Goal: Transaction & Acquisition: Purchase product/service

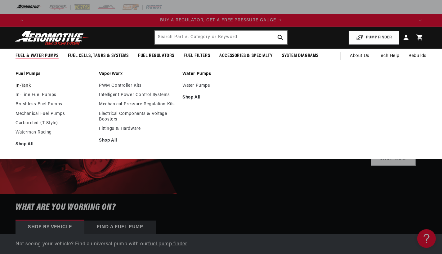
scroll to position [0, 386]
click at [29, 87] on link "In-Tank" at bounding box center [53, 86] width 77 height 6
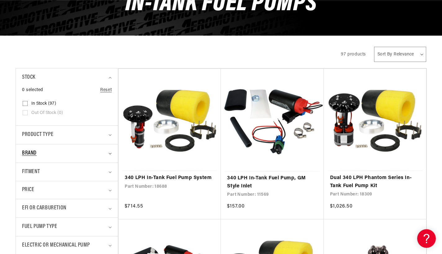
scroll to position [91, 0]
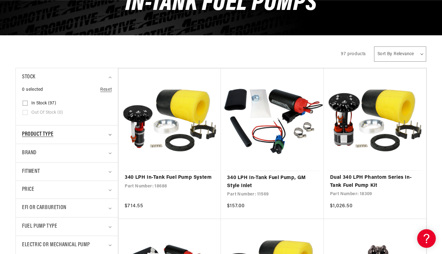
click at [90, 134] on div "Product type" at bounding box center [64, 134] width 84 height 9
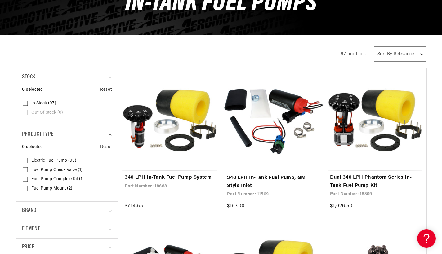
click at [63, 161] on span "Electric Fuel Pump (93)" at bounding box center [53, 161] width 45 height 6
click at [28, 161] on input "Electric Fuel Pump (93) Electric Fuel Pump (93 products)" at bounding box center [25, 161] width 5 height 5
checkbox input "true"
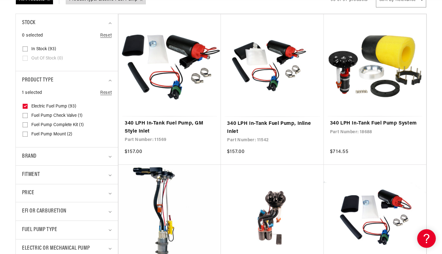
scroll to position [147, 0]
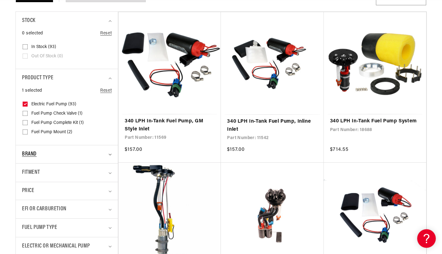
click at [60, 152] on div "Brand" at bounding box center [64, 154] width 84 height 9
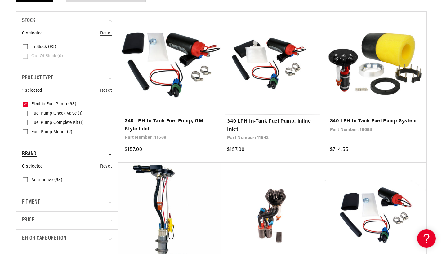
click at [60, 152] on div "Brand" at bounding box center [64, 154] width 84 height 9
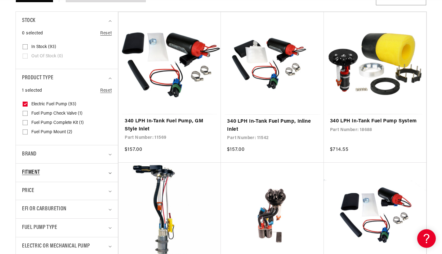
click at [59, 168] on div "Fitment" at bounding box center [64, 172] width 84 height 9
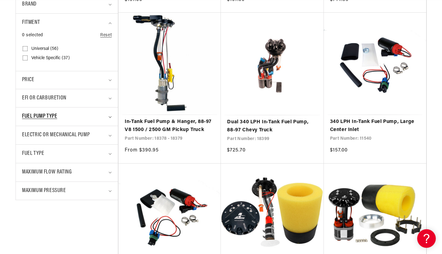
scroll to position [300, 0]
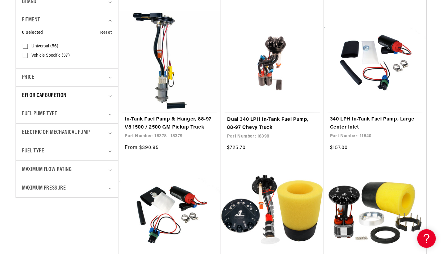
click at [65, 87] on summary "EFI or Carburetion" at bounding box center [67, 96] width 90 height 18
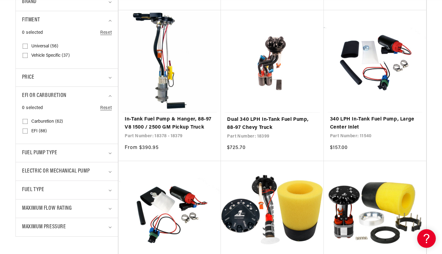
click at [34, 130] on span "EFI (88)" at bounding box center [38, 132] width 15 height 6
click at [28, 130] on input "EFI (88) EFI (88 products)" at bounding box center [25, 132] width 5 height 5
checkbox input "true"
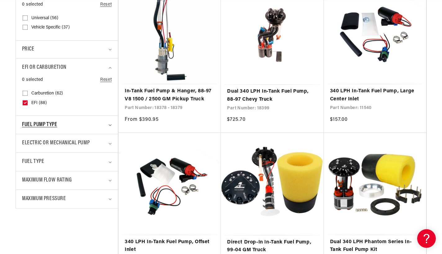
scroll to position [328, 0]
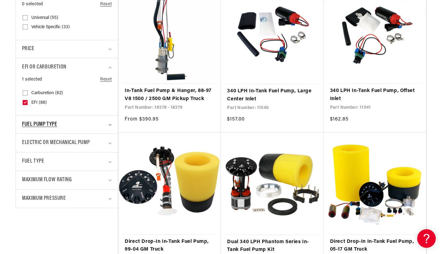
click at [45, 129] on summary "Fuel Pump Type" at bounding box center [67, 125] width 90 height 18
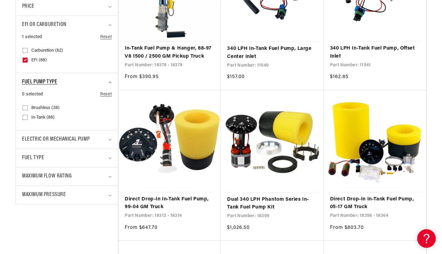
scroll to position [408, 0]
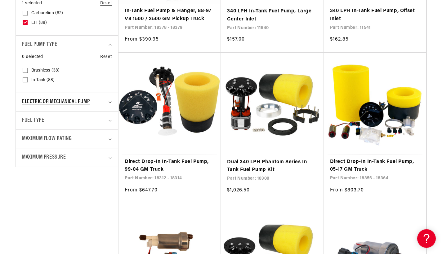
click at [48, 101] on span "Electric or Mechanical Pump" at bounding box center [56, 102] width 68 height 9
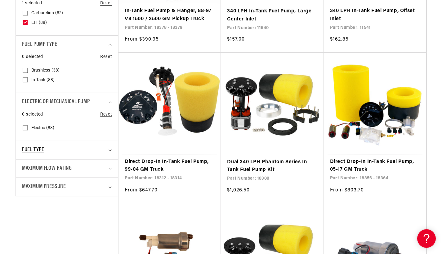
click at [39, 151] on span "Fuel Type" at bounding box center [33, 150] width 22 height 9
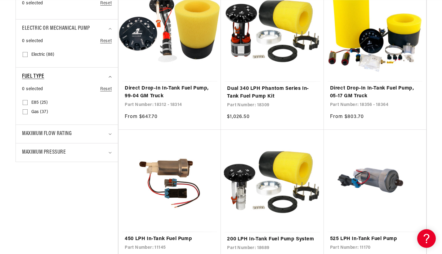
scroll to position [493, 0]
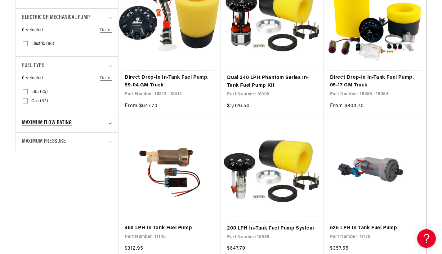
click at [43, 127] on summary "Maximum Flow Rating" at bounding box center [67, 123] width 90 height 18
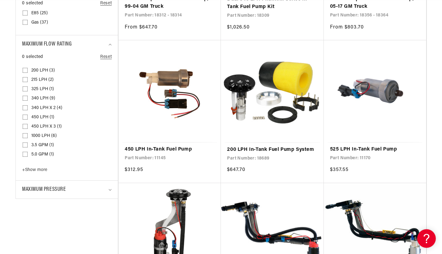
scroll to position [572, 0]
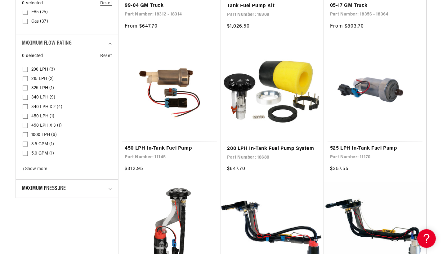
click at [52, 180] on summary "Maximum Pressure" at bounding box center [67, 189] width 90 height 18
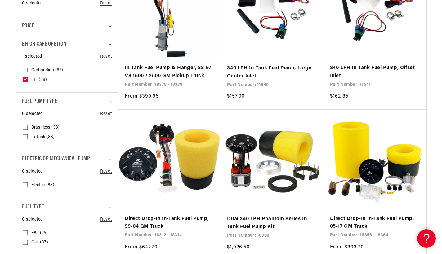
scroll to position [0, 0]
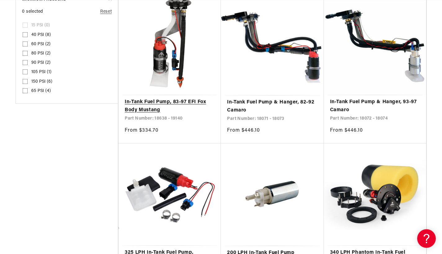
click at [147, 112] on link "In-Tank Fuel Pump, 83-97 EFI Fox Body Mustang" at bounding box center [170, 106] width 90 height 16
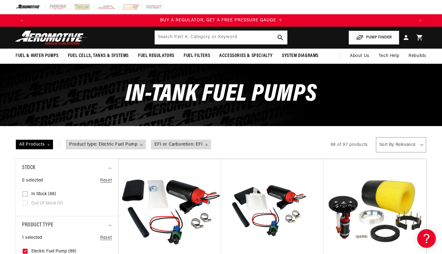
click at [81, 38] on img at bounding box center [51, 37] width 77 height 15
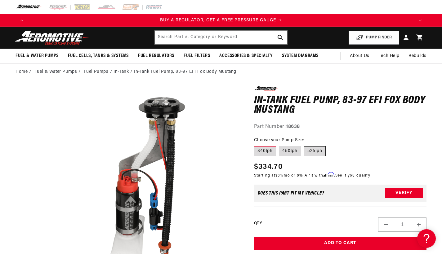
click at [308, 149] on label "525lph" at bounding box center [315, 151] width 22 height 10
click at [304, 145] on input "525lph" at bounding box center [304, 145] width 0 height 0
radio input "true"
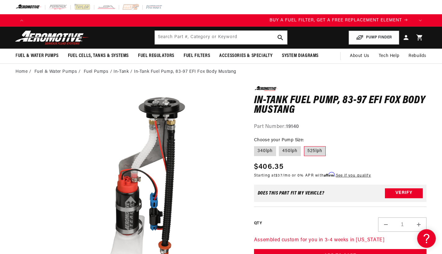
scroll to position [0, 386]
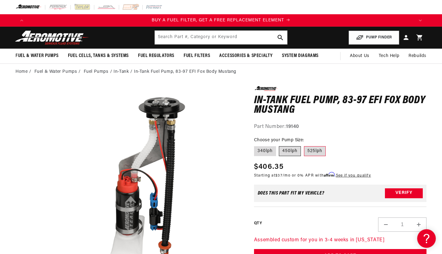
click at [280, 153] on label "450lph" at bounding box center [290, 151] width 22 height 10
click at [279, 145] on input "450lph" at bounding box center [279, 145] width 0 height 0
radio input "true"
click at [267, 152] on label "340lph" at bounding box center [265, 151] width 22 height 10
click at [256, 145] on input "340lph" at bounding box center [255, 145] width 0 height 0
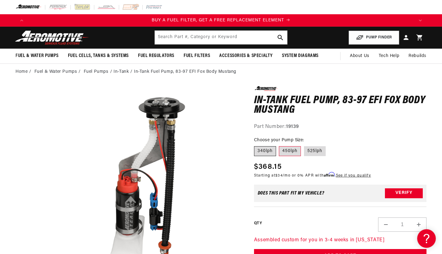
radio input "true"
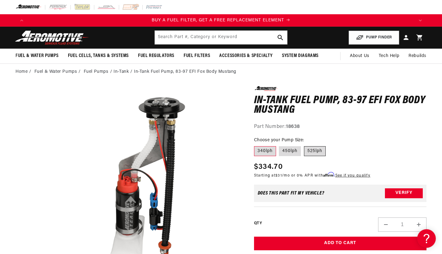
click at [312, 148] on label "525lph" at bounding box center [315, 151] width 22 height 10
click at [304, 145] on input "525lph" at bounding box center [304, 145] width 0 height 0
radio input "true"
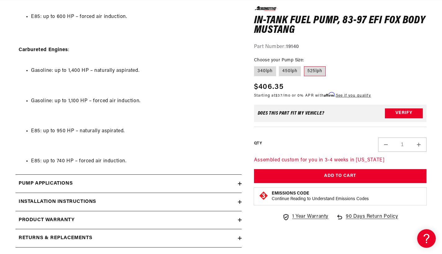
scroll to position [1369, 0]
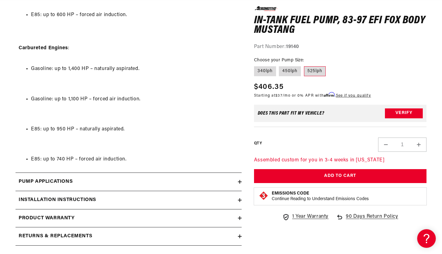
click at [209, 178] on div "Pump Applications" at bounding box center [126, 182] width 222 height 8
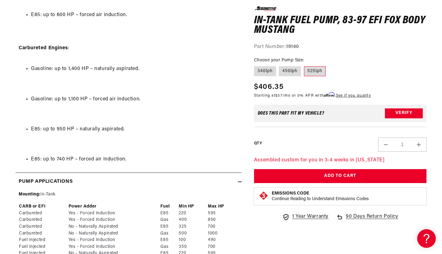
click at [209, 178] on div "Pump Applications" at bounding box center [126, 182] width 222 height 8
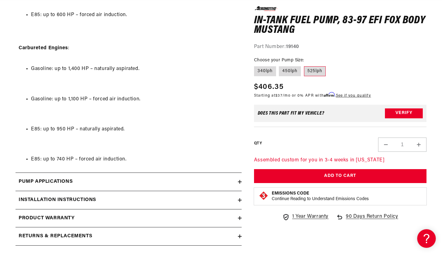
click at [211, 191] on summary "Installation Instructions" at bounding box center [128, 200] width 226 height 18
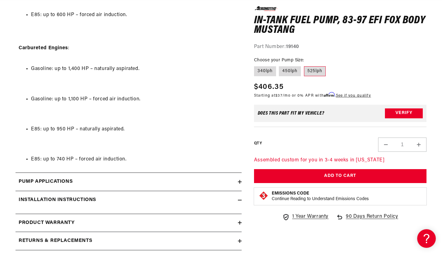
click at [211, 191] on summary "Installation Instructions" at bounding box center [128, 200] width 226 height 18
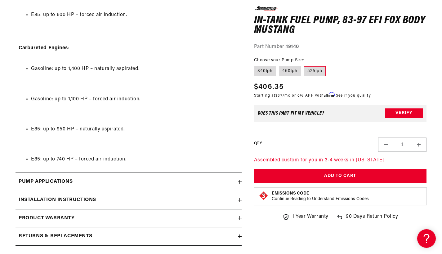
scroll to position [0, 1158]
click at [208, 210] on summary "Product warranty" at bounding box center [128, 219] width 226 height 18
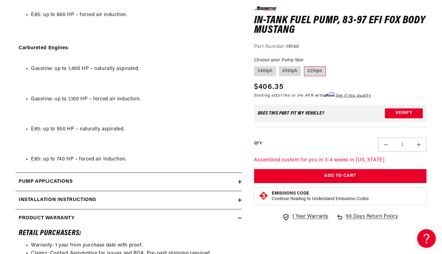
click at [208, 210] on summary "Product warranty" at bounding box center [128, 219] width 226 height 18
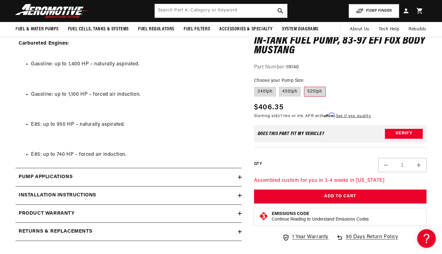
scroll to position [0, 0]
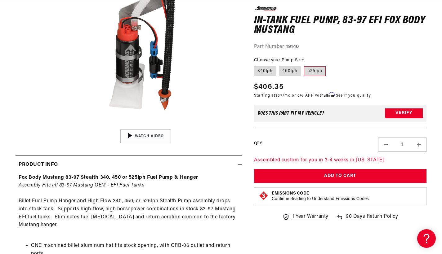
click at [299, 158] on p "Assembled custom for you in 3-4 weeks in [US_STATE]" at bounding box center [340, 160] width 172 height 8
click at [159, 139] on div "01:50" at bounding box center [146, 136] width 94 height 53
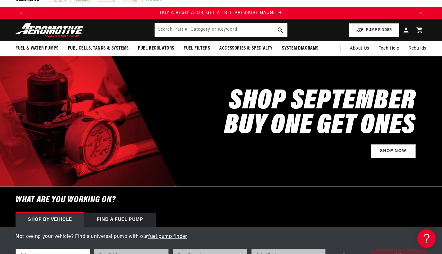
scroll to position [10, 0]
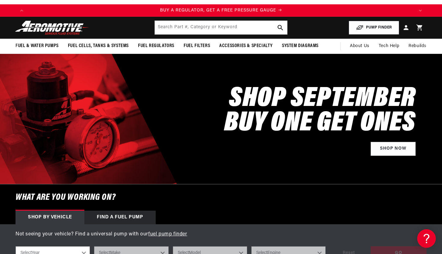
click at [365, 30] on button "PUMP FINDER" at bounding box center [373, 28] width 51 height 14
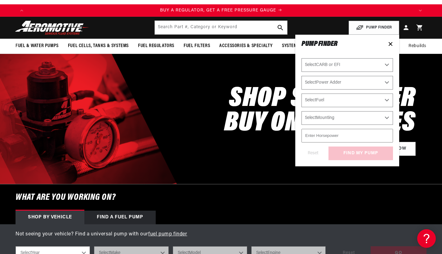
scroll to position [0, 386]
select select "Fuel-Injected"
select select "Yes-Forced-Induction"
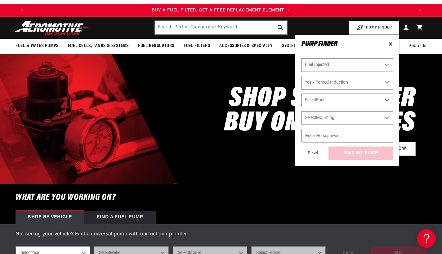
select select "E85"
select select "In-Tank"
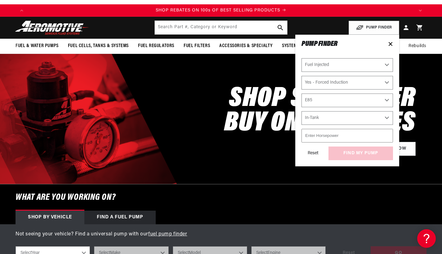
click at [341, 132] on input "number" at bounding box center [346, 136] width 91 height 14
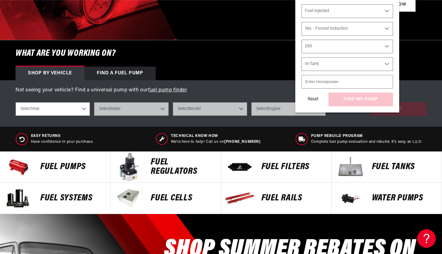
scroll to position [0, 1158]
select select "1991"
select select "Ford"
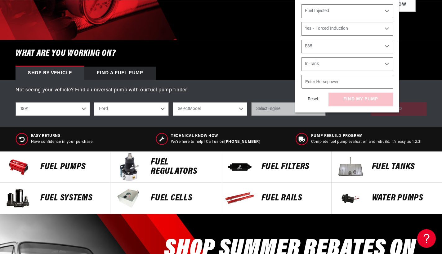
click at [203, 101] on div "shop by vehicle What are you working on? 2023 2022 2021 2020 2019 2018 2017 201…" at bounding box center [220, 109] width 411 height 23
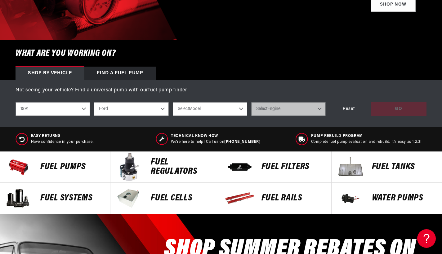
scroll to position [0, 0]
select select "Probe"
select select "Mustang"
select select "5.0L"
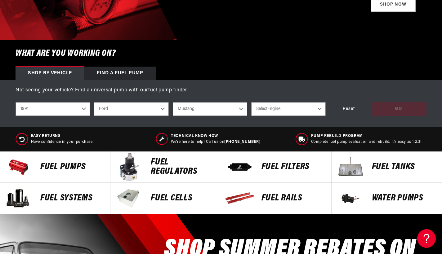
select select "5.0L"
click at [397, 113] on div "GO" at bounding box center [398, 109] width 56 height 14
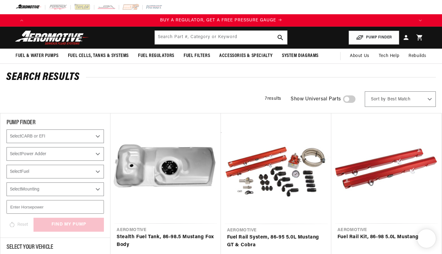
select select "1991"
select select "Ford"
select select "5.0L"
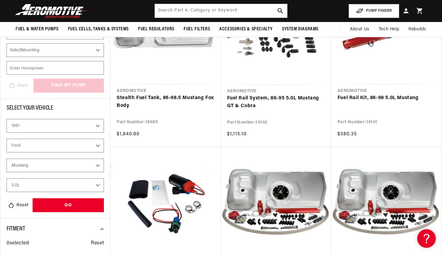
scroll to position [108, 0]
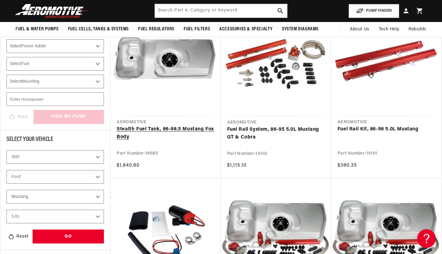
click at [184, 130] on link "Stealth Fuel Tank, 86-98.5 Mustang Fox Body" at bounding box center [166, 134] width 98 height 16
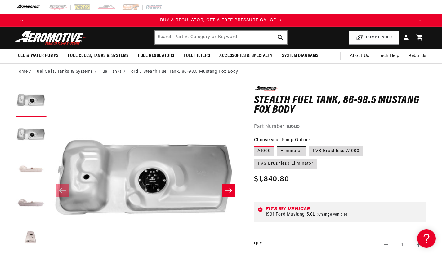
click at [303, 148] on label "Eliminator" at bounding box center [291, 151] width 29 height 10
click at [277, 145] on input "Eliminator" at bounding box center [277, 145] width 0 height 0
radio input "true"
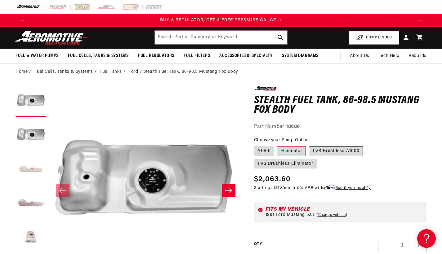
click at [326, 149] on label "TVS Brushless A1000" at bounding box center [336, 151] width 54 height 10
click at [309, 145] on input "TVS Brushless A1000" at bounding box center [309, 145] width 0 height 0
radio input "true"
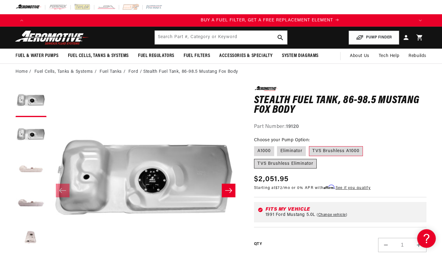
scroll to position [0, 386]
click at [316, 159] on label "TVS Brushless Eliminator" at bounding box center [285, 164] width 63 height 10
click at [366, 145] on input "TVS Brushless Eliminator" at bounding box center [366, 145] width 0 height 0
radio input "true"
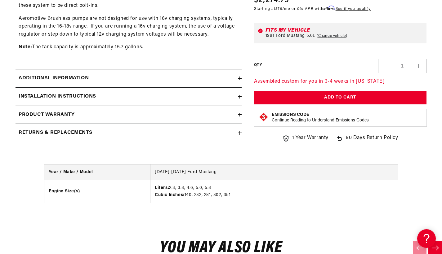
scroll to position [497, 0]
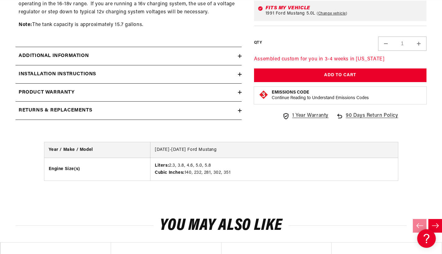
click at [177, 58] on summary "Additional information" at bounding box center [128, 56] width 226 height 18
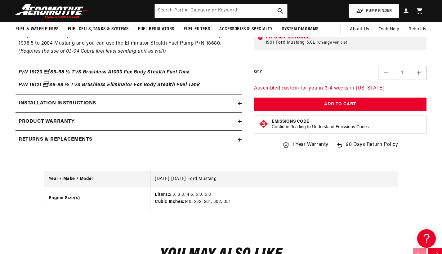
scroll to position [0, 1158]
click at [181, 81] on p "P/N 19121  86-98 ½ TVS Brushless Eliminator Fox Body Stealth Fuel Tank" at bounding box center [129, 85] width 220 height 8
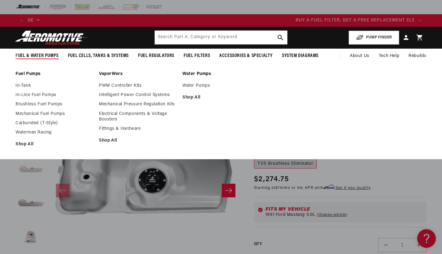
scroll to position [0, 0]
click at [29, 87] on link "In-Tank" at bounding box center [53, 86] width 77 height 6
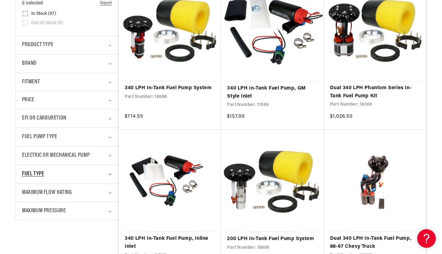
scroll to position [187, 0]
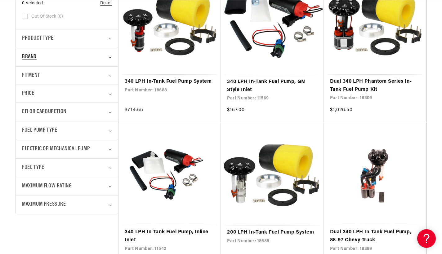
click at [96, 60] on div "Brand" at bounding box center [64, 57] width 84 height 9
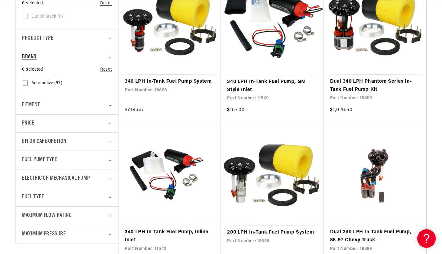
click at [96, 60] on div "Brand" at bounding box center [64, 57] width 84 height 9
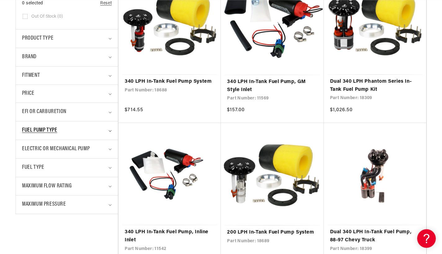
scroll to position [0, 386]
click at [73, 130] on div "Fuel Pump Type" at bounding box center [64, 130] width 84 height 9
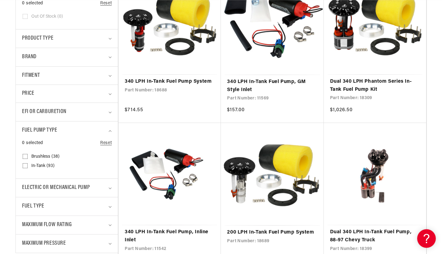
click at [50, 155] on span "Brushless (38)" at bounding box center [45, 157] width 28 height 6
click at [28, 155] on input "Brushless (38) Brushless (38 products)" at bounding box center [25, 157] width 5 height 5
checkbox input "true"
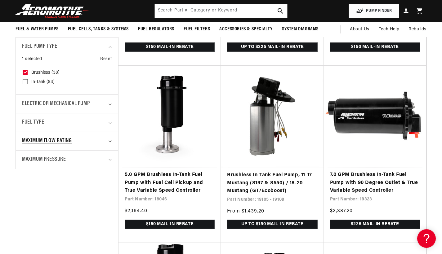
scroll to position [0, 1158]
click at [105, 137] on div "Maximum Flow Rating" at bounding box center [64, 141] width 84 height 9
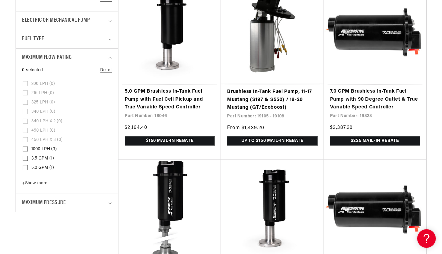
scroll to position [0, 0]
click at [46, 184] on button "+ Show more - Show less" at bounding box center [35, 185] width 27 height 8
click at [52, 185] on span "10.0 GPM (2)" at bounding box center [43, 187] width 25 height 6
click at [28, 185] on input "10.0 GPM (2) 10.0 GPM (2 products)" at bounding box center [25, 187] width 5 height 5
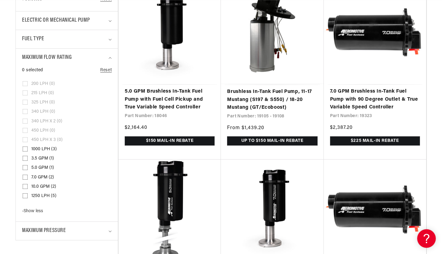
checkbox input "true"
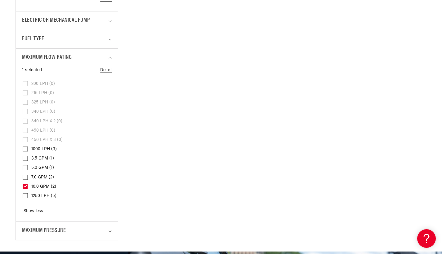
click at [52, 193] on span "1250 LPH (5)" at bounding box center [43, 196] width 25 height 6
click at [28, 195] on input "1250 LPH (5) 1250 LPH (5 products)" at bounding box center [25, 197] width 5 height 5
checkbox input "true"
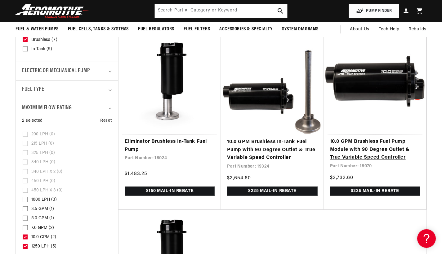
click at [339, 140] on link "10.0 GPM Brushless Fuel Pump Module with 90 Degree Outlet & True Variable Speed…" at bounding box center [375, 150] width 90 height 24
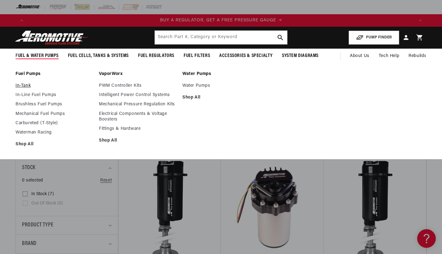
click at [26, 87] on link "In-Tank" at bounding box center [53, 86] width 77 height 6
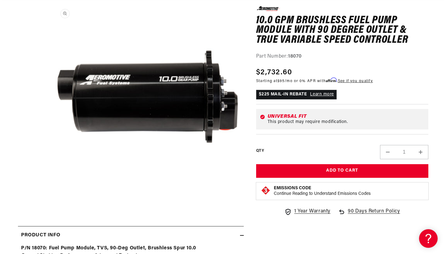
scroll to position [107, 0]
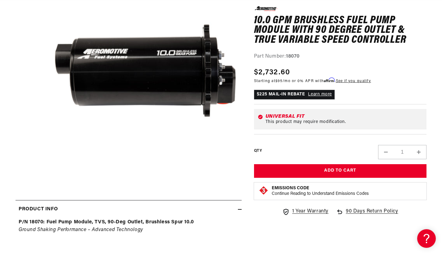
click at [50, 171] on button "Open media 1 in modal" at bounding box center [50, 171] width 0 height 0
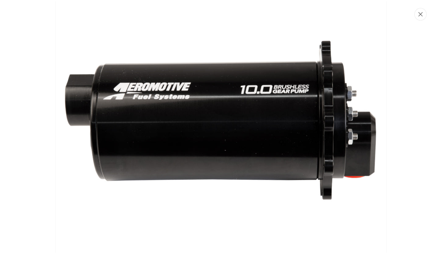
scroll to position [0, 0]
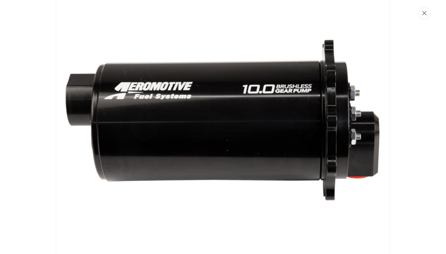
click at [427, 15] on button "Close" at bounding box center [424, 13] width 12 height 13
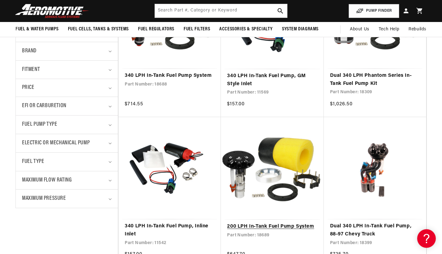
scroll to position [168, 0]
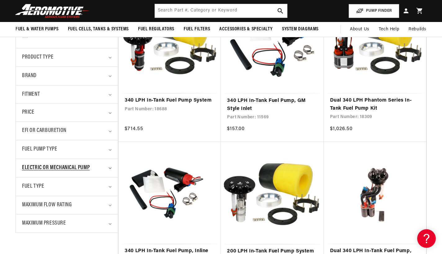
click at [103, 161] on summary "Electric or Mechanical Pump" at bounding box center [67, 168] width 90 height 18
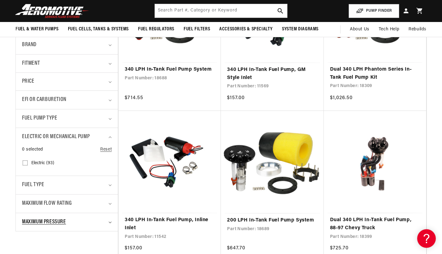
scroll to position [135, 0]
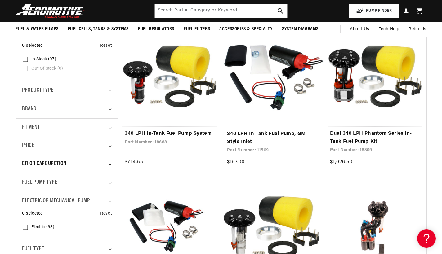
click at [95, 168] on summary "EFI or Carburetion" at bounding box center [67, 164] width 90 height 18
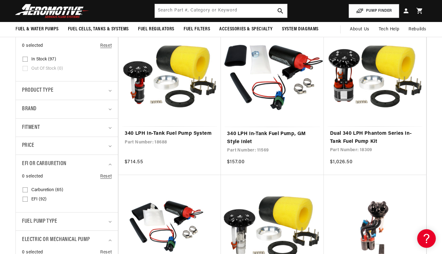
click at [38, 197] on span "EFI (92)" at bounding box center [38, 200] width 15 height 6
click at [28, 198] on input "EFI (92) EFI (92 products)" at bounding box center [25, 200] width 5 height 5
checkbox input "true"
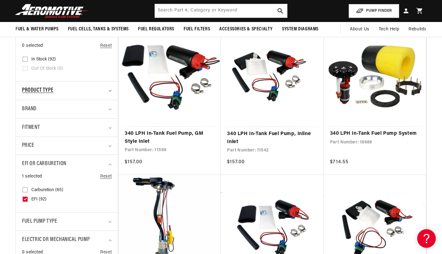
scroll to position [0, 1158]
click at [64, 87] on div "Product type" at bounding box center [64, 90] width 84 height 9
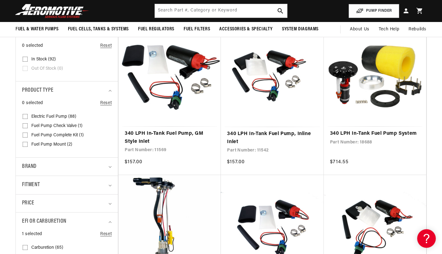
click at [56, 116] on span "Electric Fuel Pump (88)" at bounding box center [53, 117] width 45 height 6
click at [28, 116] on input "Electric Fuel Pump (88) Electric Fuel Pump (88 products)" at bounding box center [25, 117] width 5 height 5
checkbox input "true"
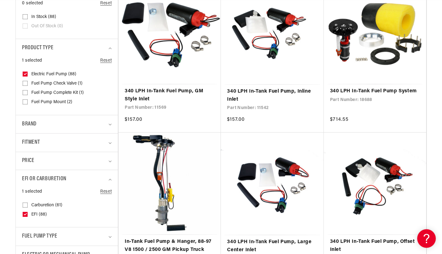
scroll to position [179, 0]
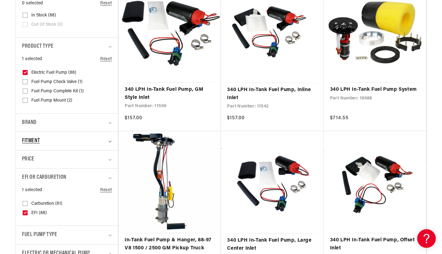
click at [57, 139] on div "Fitment" at bounding box center [64, 141] width 84 height 9
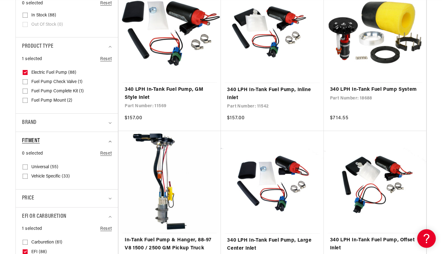
click at [57, 139] on div "Fitment" at bounding box center [64, 141] width 84 height 9
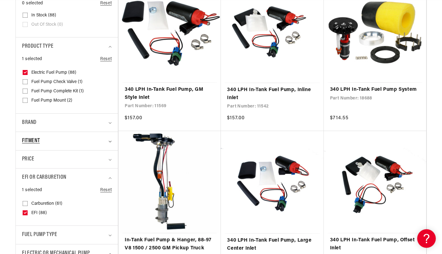
click at [56, 140] on div "Fitment" at bounding box center [64, 141] width 84 height 9
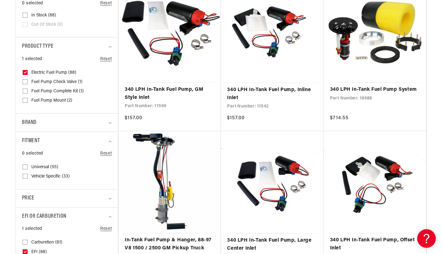
scroll to position [0, 386]
click at [46, 165] on span "Universal (55)" at bounding box center [44, 168] width 27 height 6
click at [28, 166] on input "Universal (55) Universal (55 products)" at bounding box center [25, 168] width 5 height 5
checkbox input "true"
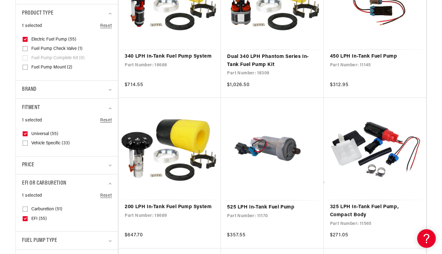
scroll to position [219, 0]
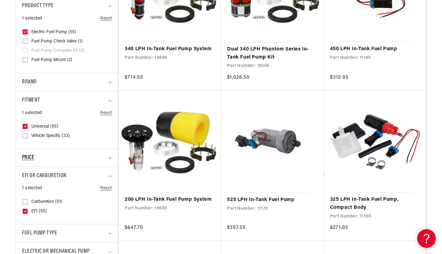
click at [55, 157] on div "Price" at bounding box center [64, 158] width 84 height 8
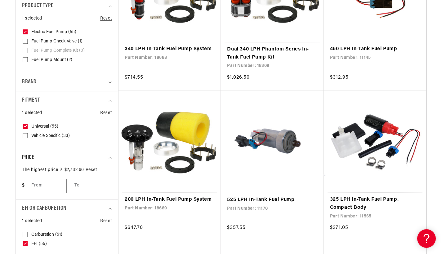
click at [55, 157] on div "Price" at bounding box center [64, 158] width 84 height 8
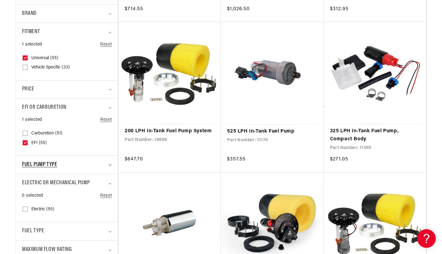
click at [55, 161] on span "Fuel Pump Type" at bounding box center [39, 165] width 35 height 9
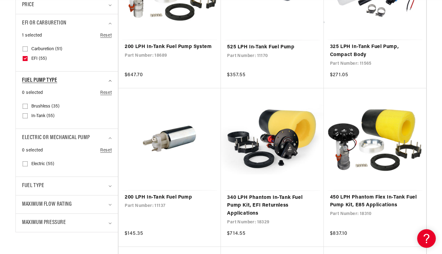
scroll to position [377, 0]
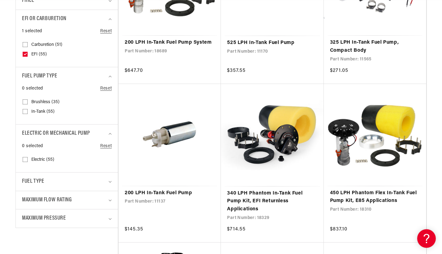
click at [47, 102] on span "Brushless (35)" at bounding box center [45, 102] width 28 height 6
click at [28, 102] on input "Brushless (35) Brushless (35 products)" at bounding box center [25, 103] width 5 height 5
checkbox input "true"
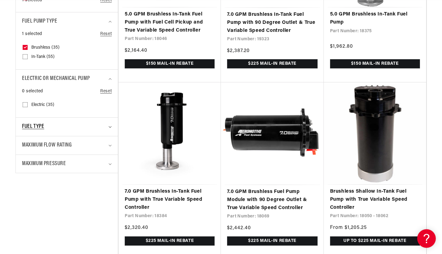
scroll to position [444, 0]
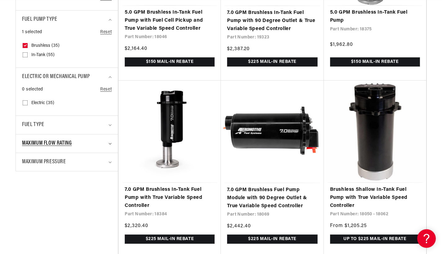
click at [68, 143] on span "Maximum Flow Rating" at bounding box center [47, 143] width 50 height 9
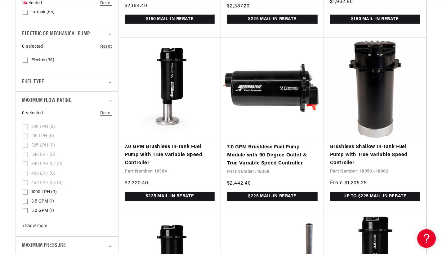
scroll to position [525, 0]
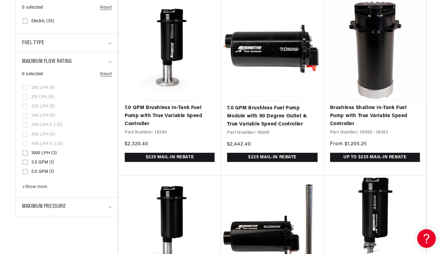
click at [48, 151] on span "1000 LPH (3)" at bounding box center [43, 154] width 25 height 6
click at [28, 152] on input "1000 LPH (3) 1000 LPH (3 products)" at bounding box center [25, 154] width 5 height 5
checkbox input "true"
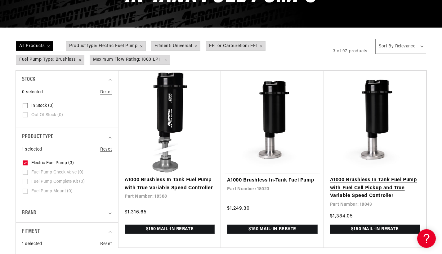
scroll to position [0, 772]
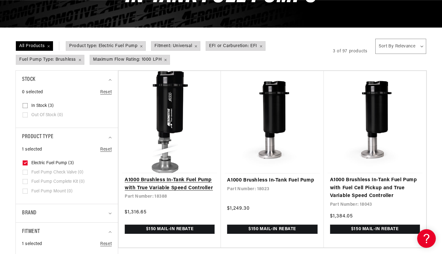
click at [193, 177] on link "A1000 Brushless In-Tank Fuel Pump with True Variable Speed Controller" at bounding box center [170, 184] width 90 height 16
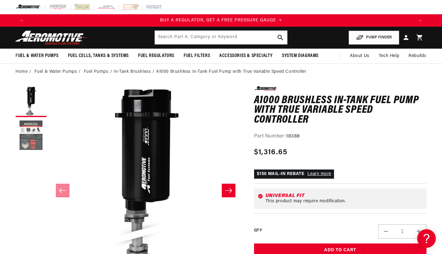
click at [34, 135] on button "Load image 2 in gallery view" at bounding box center [30, 135] width 31 height 31
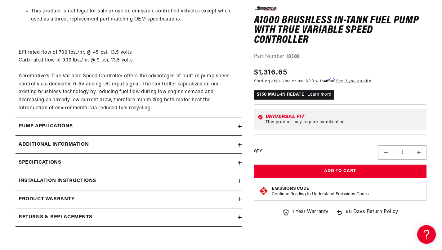
scroll to position [0, 772]
click at [110, 141] on summary "Additional information" at bounding box center [128, 144] width 226 height 18
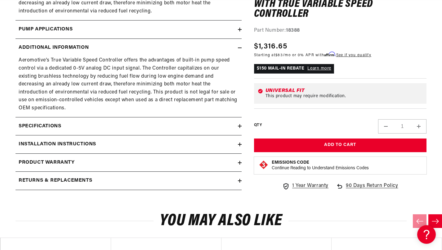
scroll to position [976, 0]
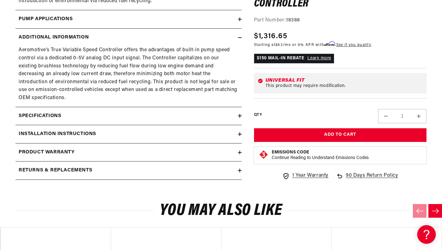
click at [101, 130] on div "Installation Instructions" at bounding box center [126, 134] width 222 height 8
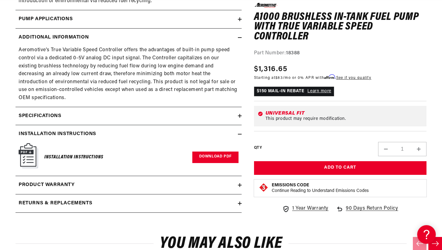
click at [196, 151] on link "Download PDF" at bounding box center [215, 156] width 46 height 11
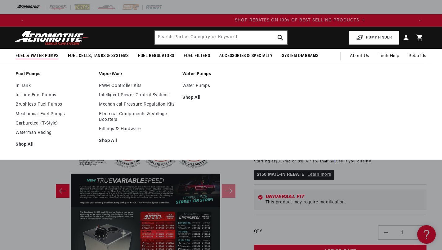
scroll to position [0, 772]
click at [126, 86] on link "PWM Controller Kits" at bounding box center [137, 86] width 77 height 6
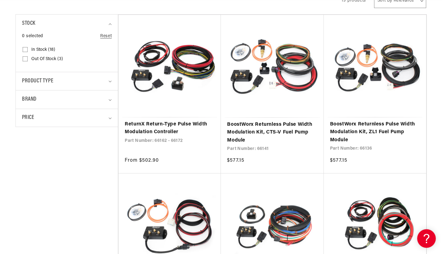
scroll to position [158, 0]
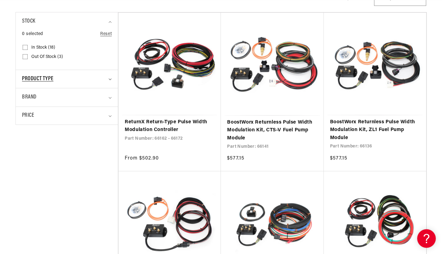
click at [110, 76] on summary "Product type" at bounding box center [67, 79] width 90 height 18
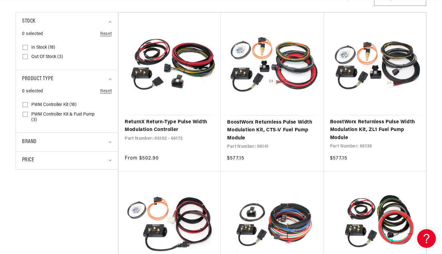
click at [74, 107] on span "PWM Controller Kit (16)" at bounding box center [53, 105] width 45 height 6
click at [28, 107] on input "PWM Controller Kit (16) PWM Controller Kit (16 products)" at bounding box center [25, 106] width 5 height 5
checkbox input "true"
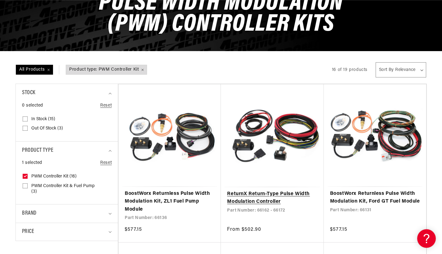
click at [251, 190] on link "ReturnX Return-Type Pulse Width Modulation Controller" at bounding box center [272, 198] width 90 height 16
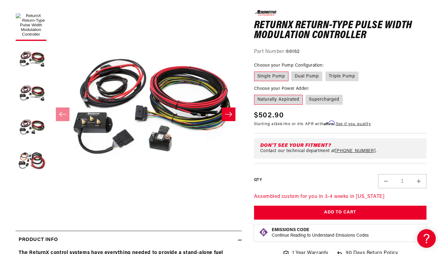
scroll to position [0, 386]
click at [323, 103] on label "Supercharged" at bounding box center [323, 100] width 37 height 10
click at [306, 94] on input "Supercharged" at bounding box center [306, 94] width 0 height 0
radio input "true"
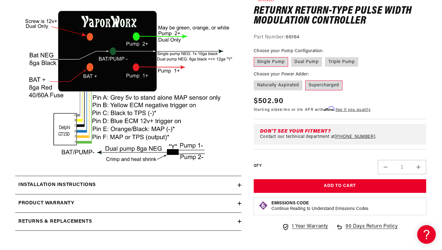
scroll to position [1075, 0]
click at [208, 181] on div "Installation Instructions" at bounding box center [126, 185] width 222 height 8
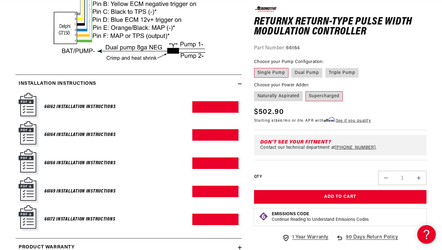
scroll to position [1177, 0]
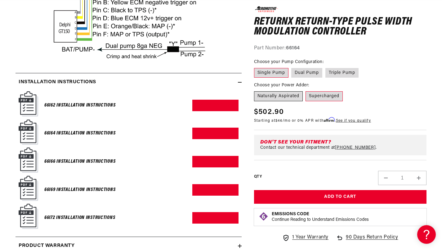
click at [274, 92] on label "Naturally Aspirated" at bounding box center [278, 96] width 49 height 10
click at [256, 90] on input "Naturally Aspirated" at bounding box center [255, 90] width 0 height 0
radio input "true"
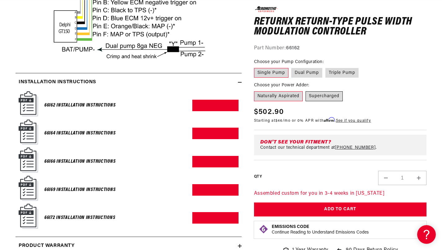
click at [313, 94] on label "Supercharged" at bounding box center [323, 96] width 37 height 10
click at [306, 90] on input "Supercharged" at bounding box center [306, 90] width 0 height 0
radio input "true"
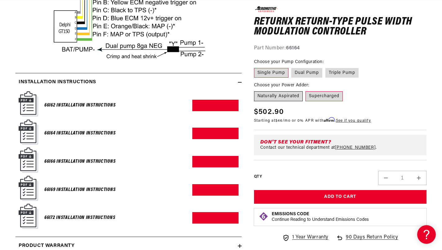
click at [289, 96] on label "Naturally Aspirated" at bounding box center [278, 96] width 49 height 10
click at [256, 90] on input "Naturally Aspirated" at bounding box center [255, 90] width 0 height 0
radio input "true"
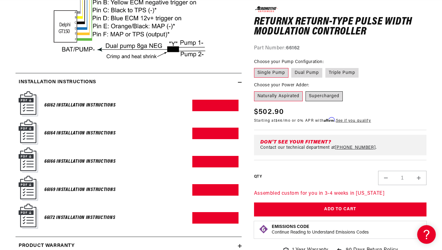
click at [316, 97] on label "Supercharged" at bounding box center [323, 96] width 37 height 10
click at [306, 90] on input "Supercharged" at bounding box center [306, 90] width 0 height 0
radio input "true"
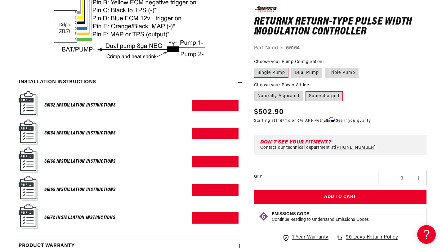
scroll to position [0, 386]
click at [224, 127] on link "Download PDF" at bounding box center [215, 132] width 46 height 11
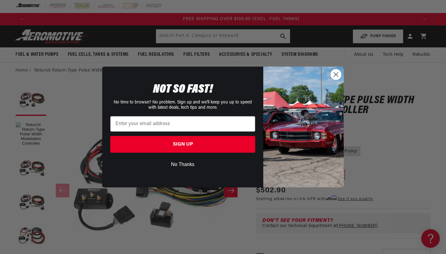
scroll to position [0, 1172]
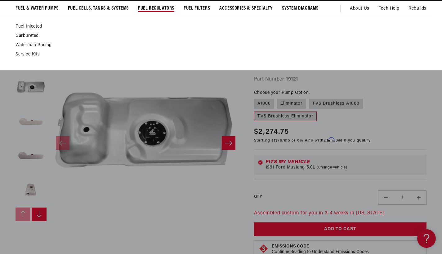
scroll to position [56, 0]
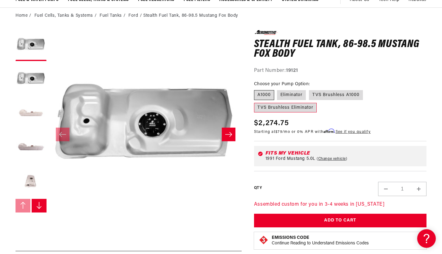
click at [269, 91] on label "A1000" at bounding box center [264, 95] width 20 height 10
click at [256, 89] on input "A1000" at bounding box center [255, 89] width 0 height 0
radio input "true"
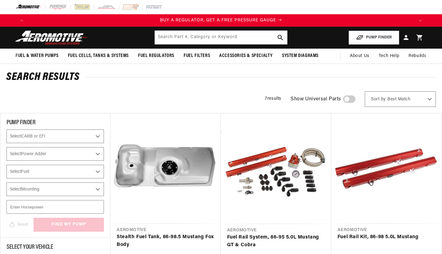
select select "1991"
select select "Ford"
select select "5.0L"
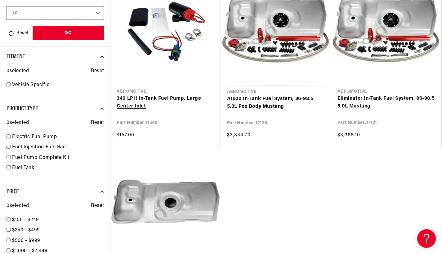
scroll to position [316, 0]
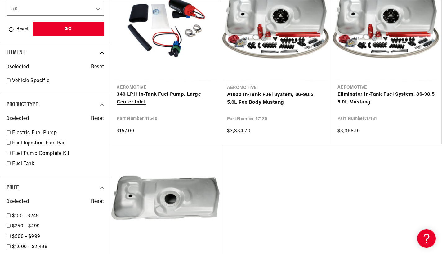
click at [175, 93] on link "340 LPH In-Tank Fuel Pump, Large Center Inlet" at bounding box center [166, 99] width 98 height 16
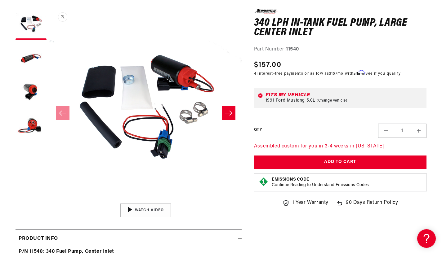
scroll to position [78, 0]
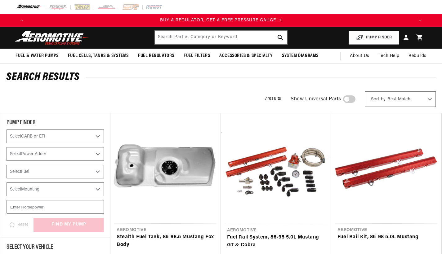
select select "1991"
select select "Ford"
select select "5.0L"
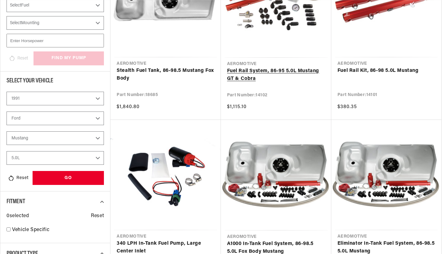
scroll to position [268, 0]
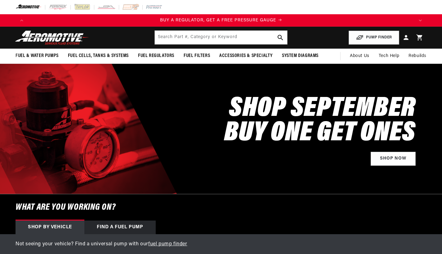
select select "1991"
select select "Ford"
select select "5.0L"
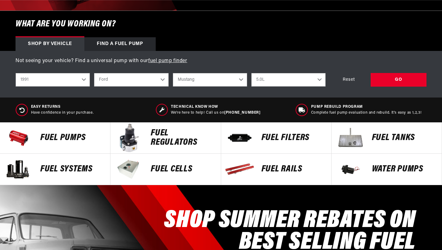
scroll to position [184, 0]
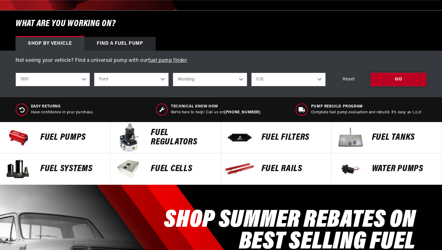
click at [394, 74] on div "GO" at bounding box center [398, 80] width 56 height 14
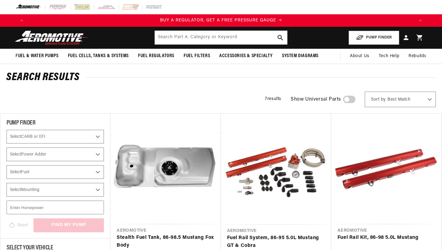
select select "1991"
select select "Ford"
select select "5.0L"
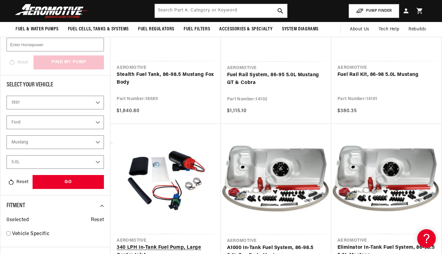
scroll to position [159, 0]
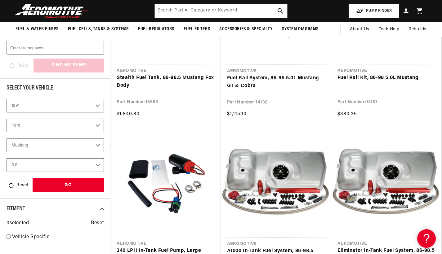
click at [185, 74] on link "Stealth Fuel Tank, 86-98.5 Mustang Fox Body" at bounding box center [166, 82] width 98 height 16
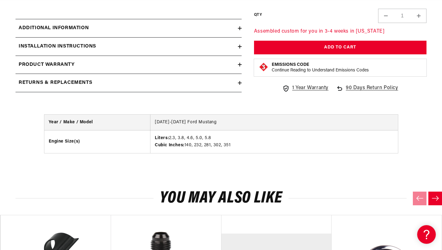
scroll to position [673, 0]
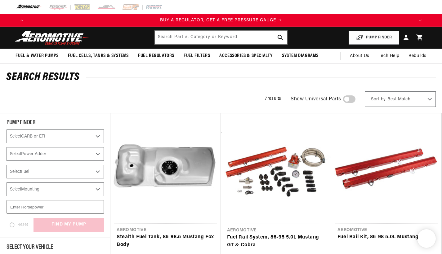
select select "1991"
select select "Ford"
select select "5.0L"
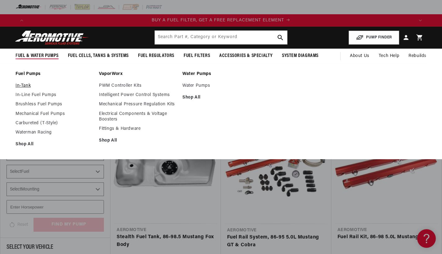
click at [28, 86] on link "In-Tank" at bounding box center [53, 86] width 77 height 6
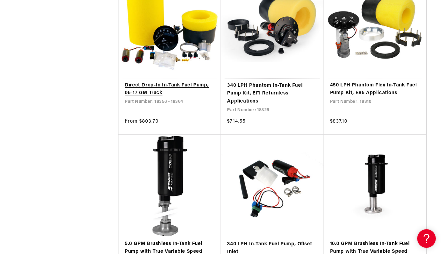
scroll to position [0, 386]
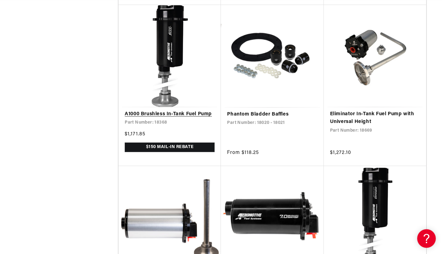
scroll to position [2512, 0]
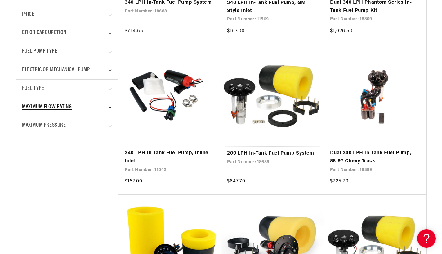
scroll to position [0, 386]
click at [99, 104] on div "Maximum Flow Rating" at bounding box center [64, 107] width 84 height 9
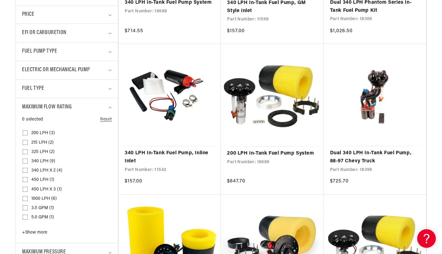
click at [46, 230] on span "+ Show more" at bounding box center [34, 232] width 25 height 5
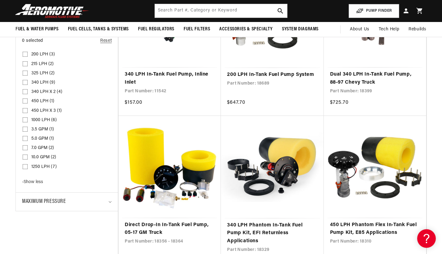
scroll to position [0, 772]
click at [63, 195] on summary "Maximum Pressure" at bounding box center [67, 202] width 90 height 18
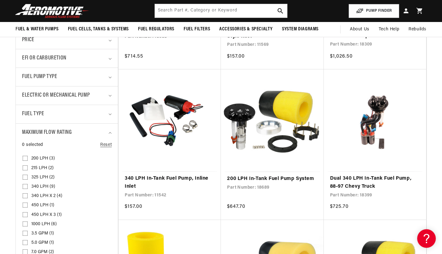
scroll to position [208, 0]
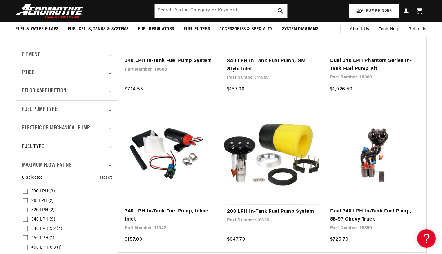
click at [75, 147] on div "Fuel Type" at bounding box center [64, 147] width 84 height 9
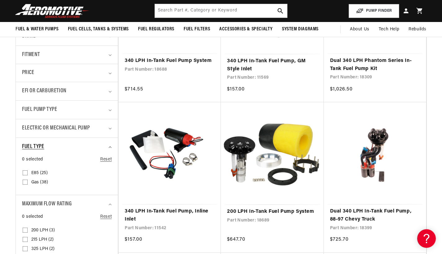
scroll to position [0, 1158]
click at [79, 128] on span "Electric or Mechanical Pump" at bounding box center [56, 128] width 68 height 9
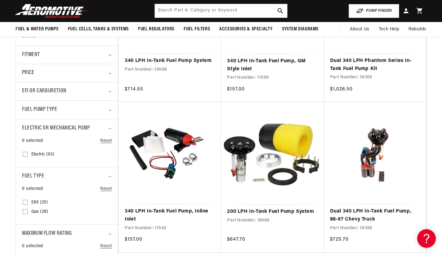
click at [48, 152] on span "Electric (93)" at bounding box center [42, 155] width 23 height 6
click at [28, 153] on input "Electric (93) Electric (93 products)" at bounding box center [25, 155] width 5 height 5
checkbox input "true"
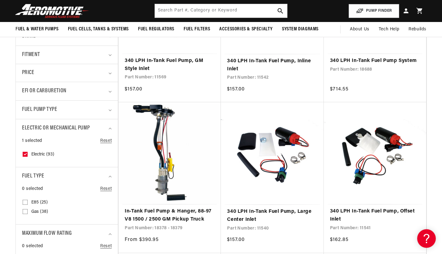
click at [86, 102] on summary "Fuel Pump Type" at bounding box center [67, 110] width 90 height 18
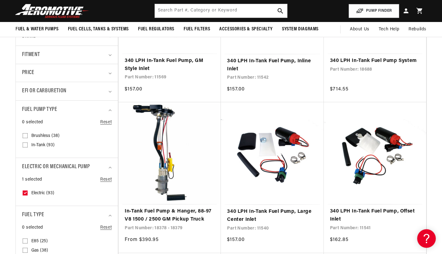
click at [47, 143] on span "In-Tank (93)" at bounding box center [42, 146] width 23 height 6
click at [28, 144] on input "In-Tank (93) In-Tank (93 products)" at bounding box center [25, 146] width 5 height 5
checkbox input "true"
click at [108, 91] on summary "EFI or Carburetion" at bounding box center [67, 91] width 90 height 18
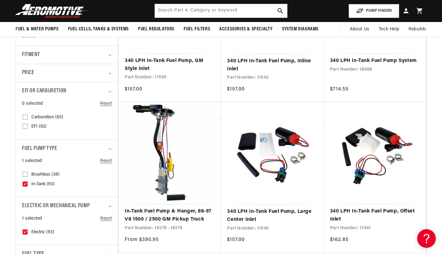
click at [38, 126] on span "EFI (92)" at bounding box center [38, 127] width 15 height 6
click at [28, 126] on input "EFI (92) EFI (92 products)" at bounding box center [25, 127] width 5 height 5
checkbox input "true"
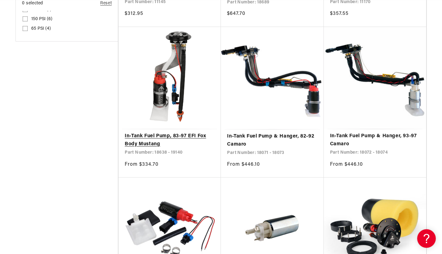
click at [153, 136] on link "In-Tank Fuel Pump, 83-97 EFI Fox Body Mustang" at bounding box center [170, 140] width 90 height 16
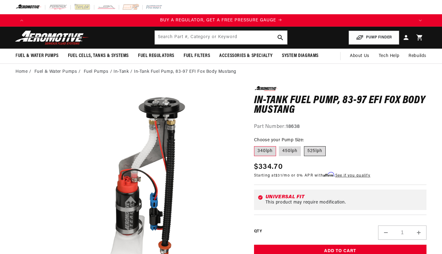
click at [307, 152] on label "525lph" at bounding box center [315, 151] width 22 height 10
click at [304, 145] on input "525lph" at bounding box center [304, 145] width 0 height 0
radio input "true"
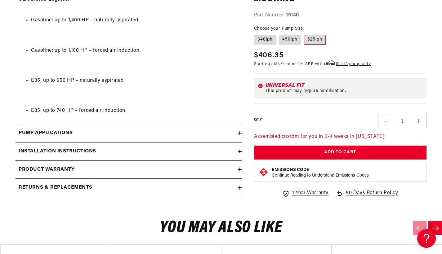
scroll to position [1420, 0]
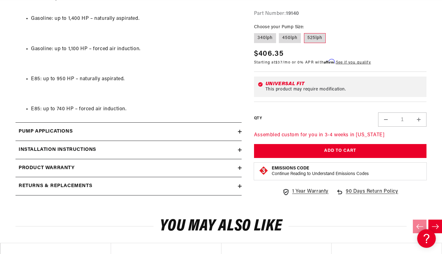
click at [196, 128] on div "Pump Applications" at bounding box center [126, 132] width 222 height 8
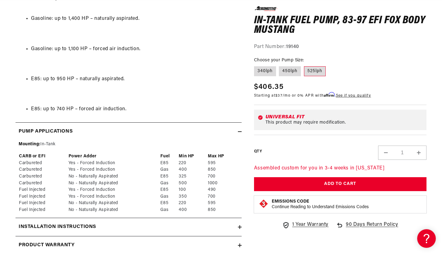
click at [196, 128] on div "Pump Applications" at bounding box center [126, 132] width 222 height 8
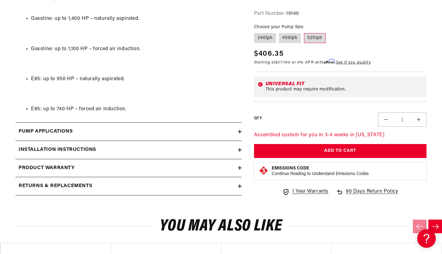
click at [183, 164] on div "Product warranty" at bounding box center [126, 168] width 222 height 8
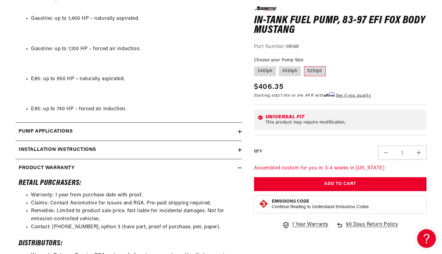
scroll to position [0, 0]
click at [183, 164] on div "Product warranty" at bounding box center [126, 168] width 222 height 8
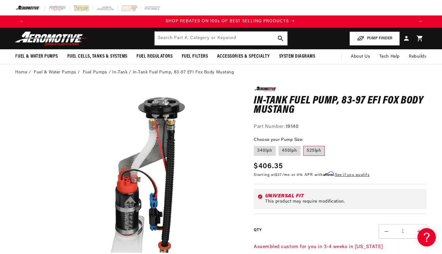
scroll to position [0, 781]
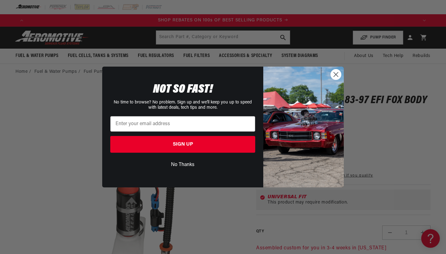
click at [339, 74] on circle "Close dialog" at bounding box center [336, 74] width 10 height 10
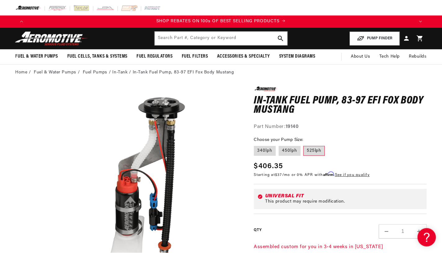
scroll to position [0, 772]
